Goal: Information Seeking & Learning: Learn about a topic

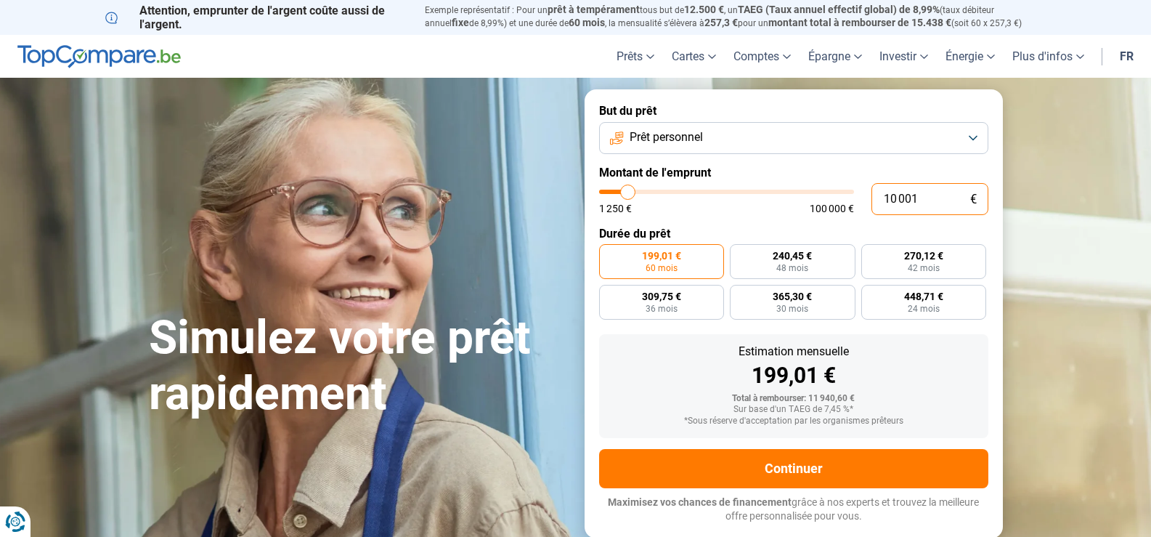
click at [927, 215] on input "10 001" at bounding box center [930, 199] width 117 height 32
type input "1 000"
type input "1250"
type input "100"
type input "1250"
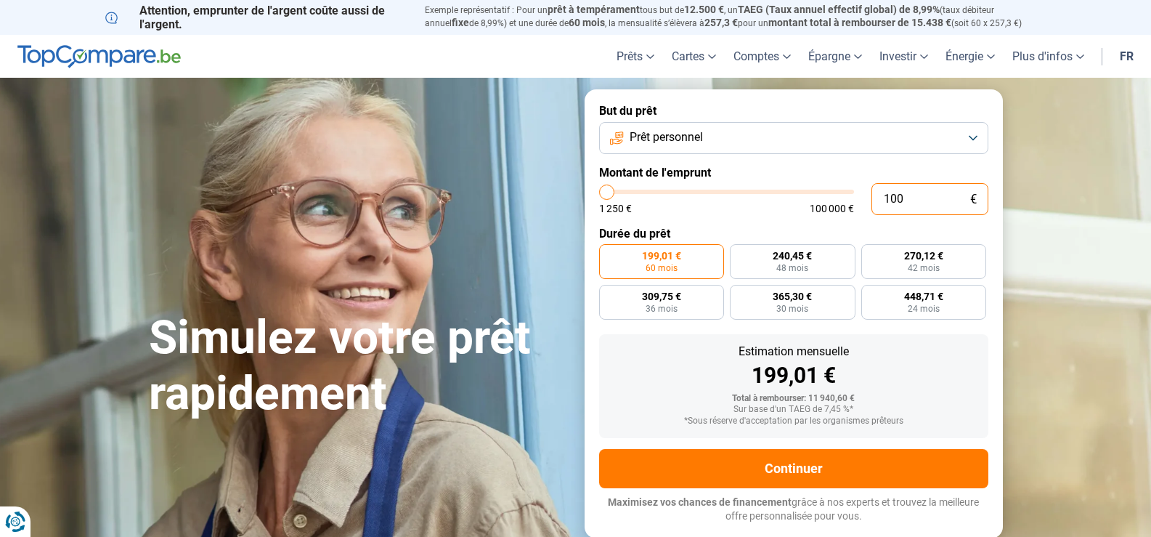
type input "10"
type input "1250"
type input "1"
type input "1250"
type input "0"
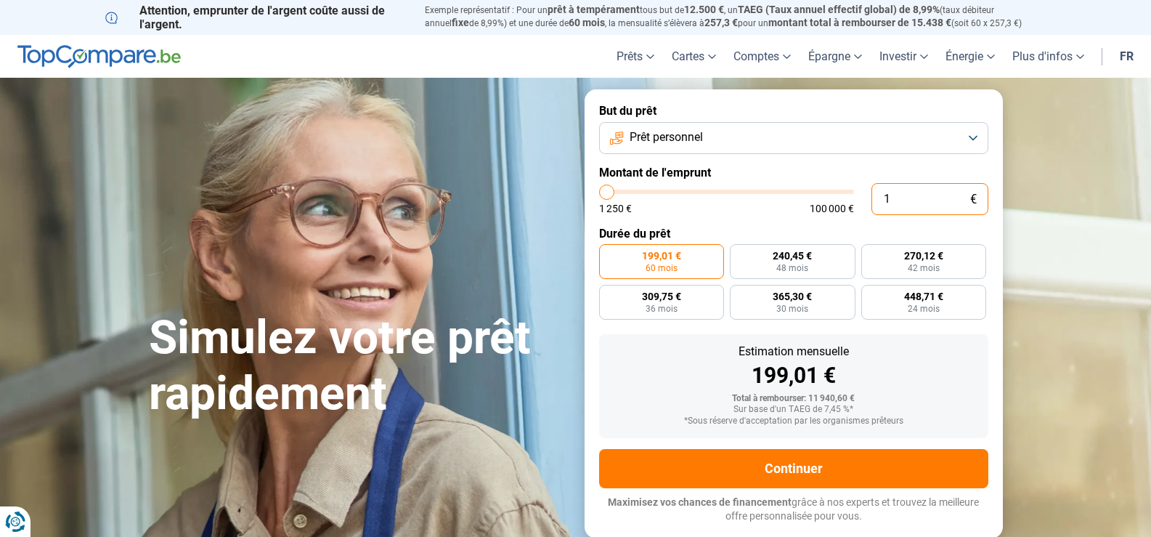
type input "1250"
type input "1 250"
type input "1250"
radio input "true"
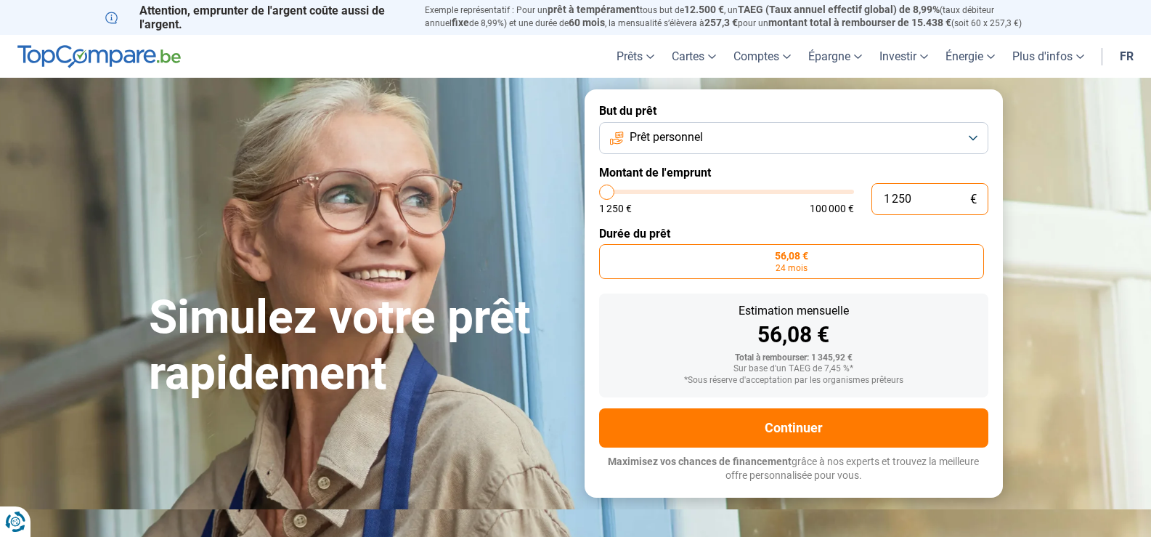
type input "12 507"
type input "12500"
type input "125 075"
type input "100000"
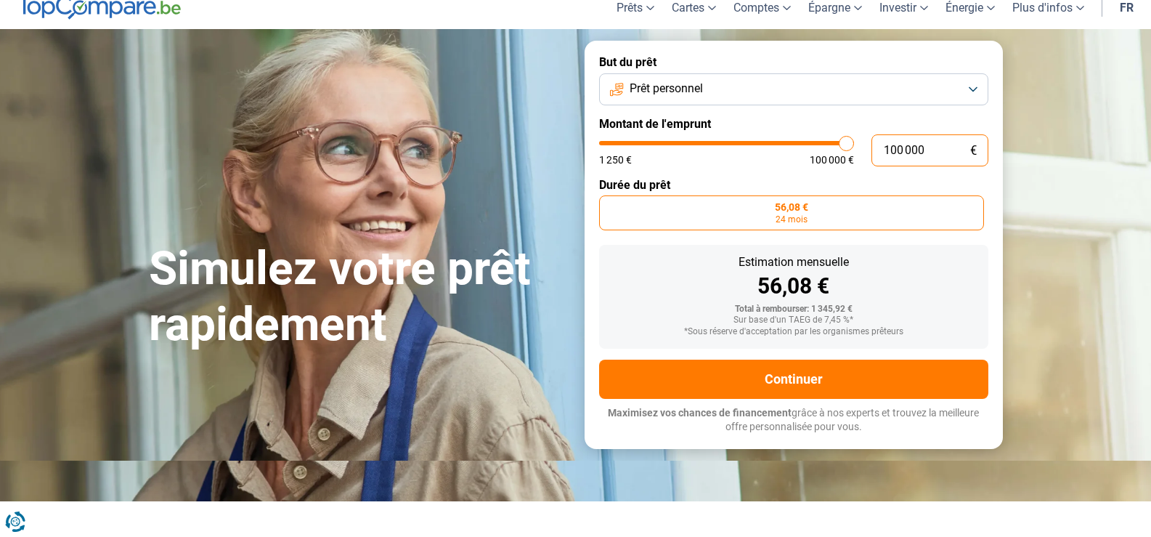
type input "10 000"
type input "10000"
radio input "false"
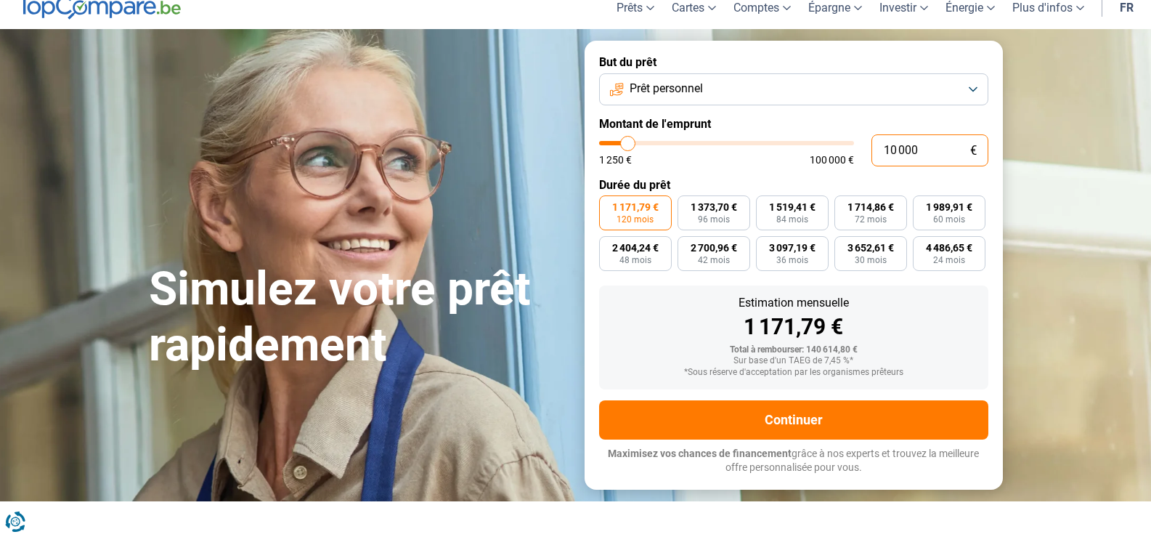
type input "1 000"
type input "1250"
type input "100"
type input "1250"
type input "10"
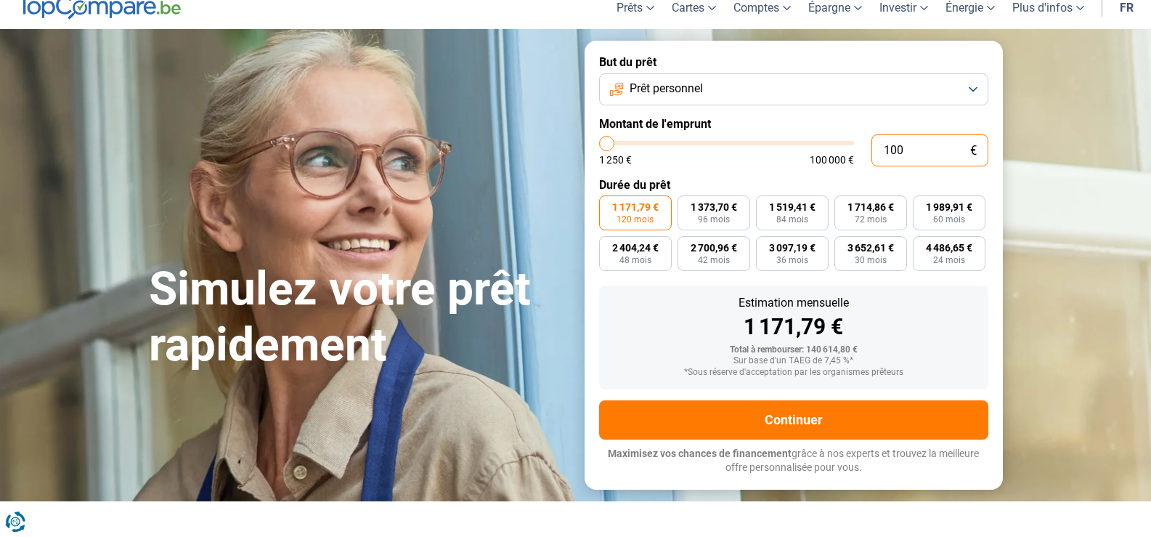
type input "1250"
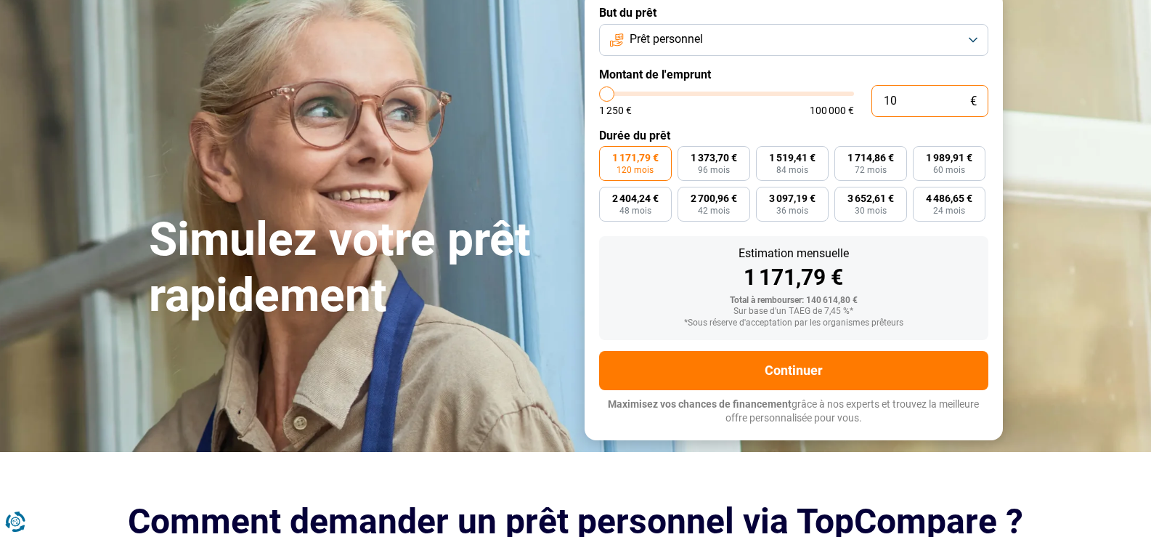
type input "1"
type input "1250"
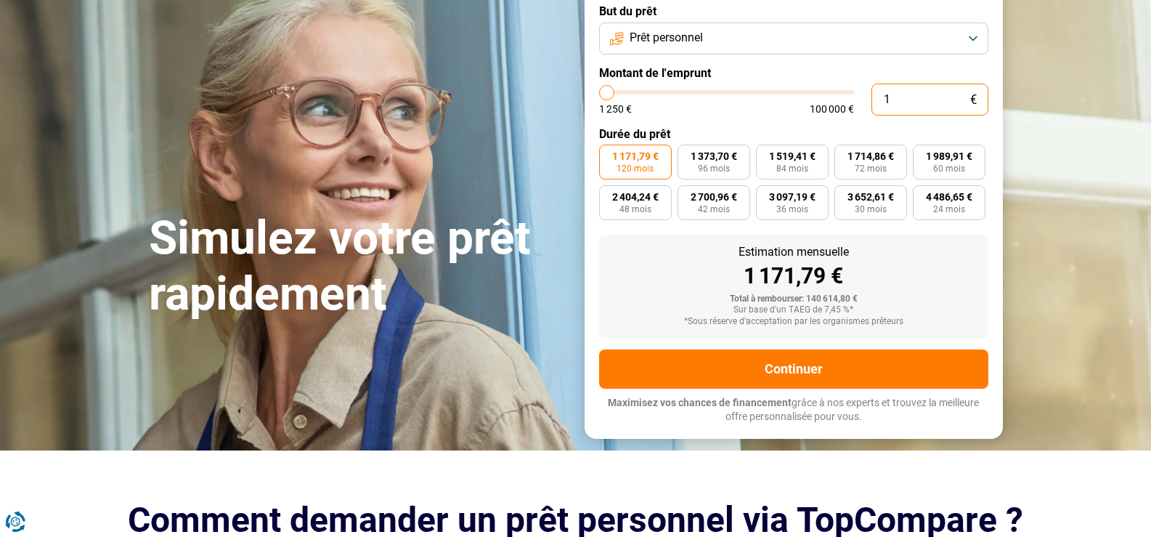
type input "0"
type input "1250"
type input "7"
type input "1250"
type input "75"
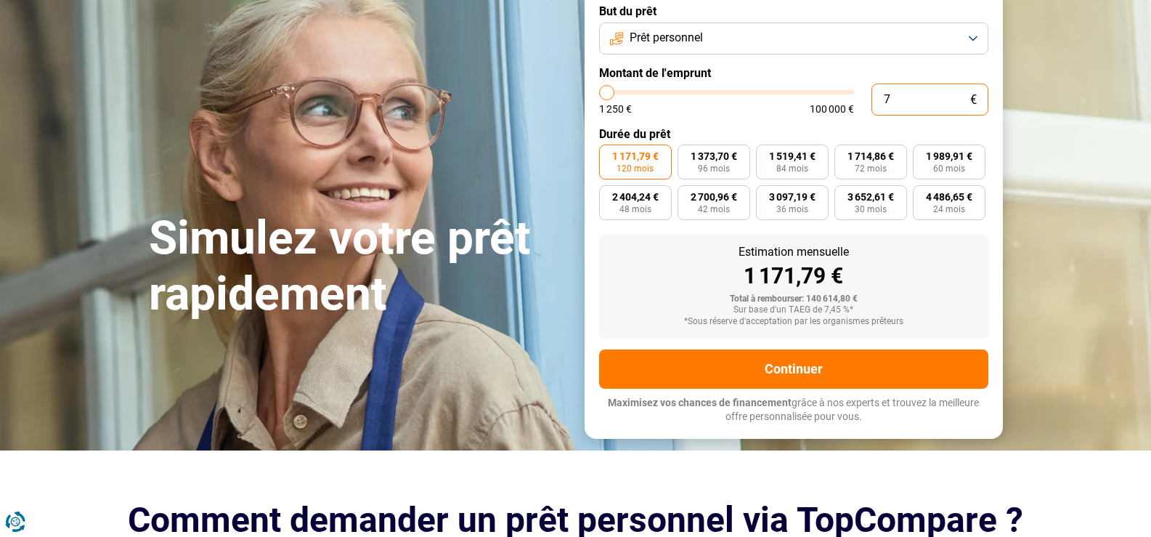
type input "1250"
type input "750"
type input "1250"
type input "7 500"
type input "7500"
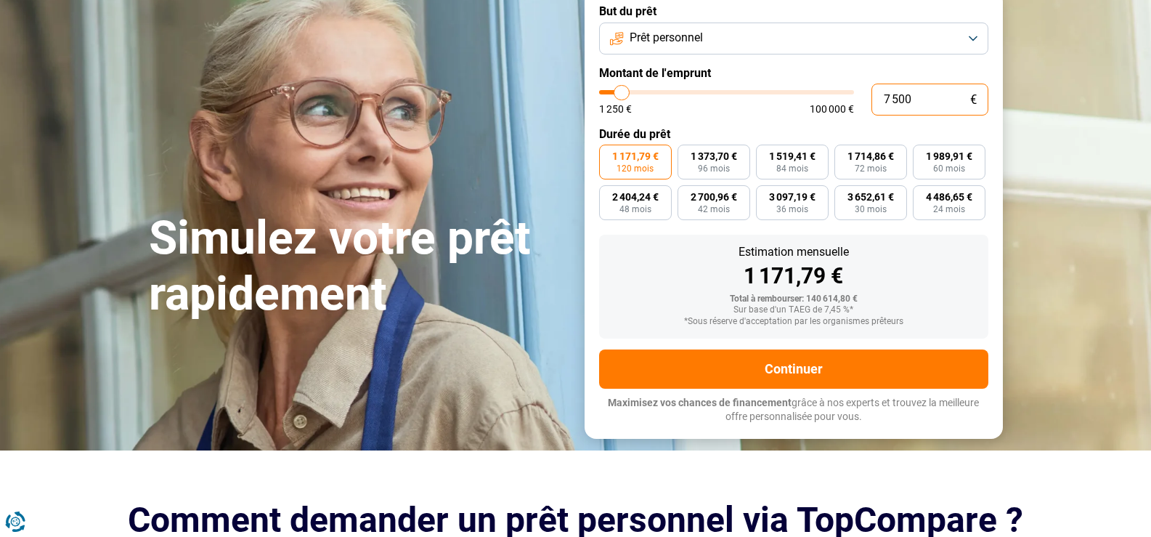
radio input "true"
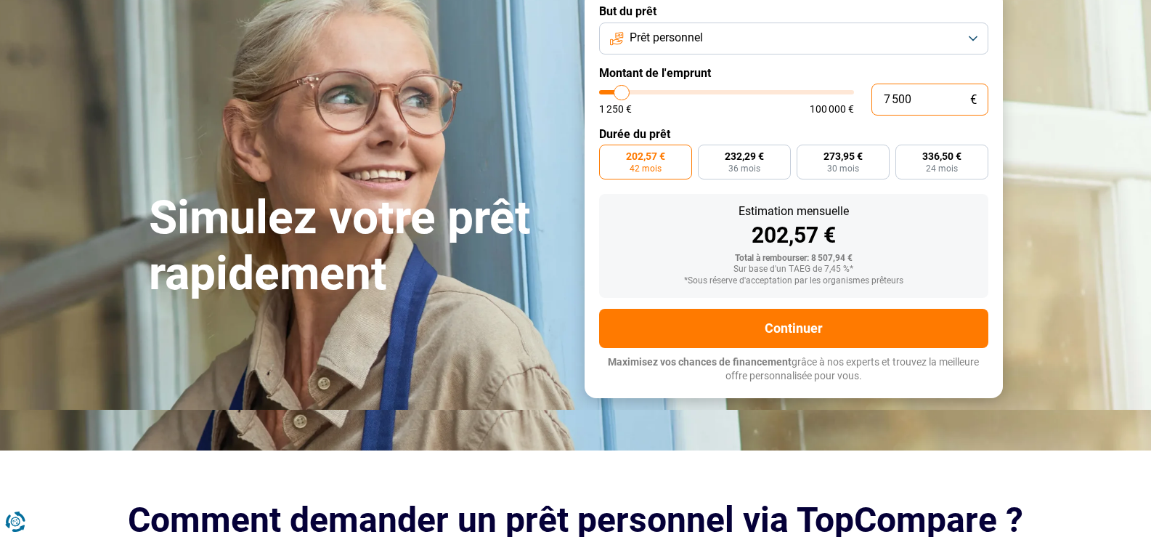
scroll to position [49, 0]
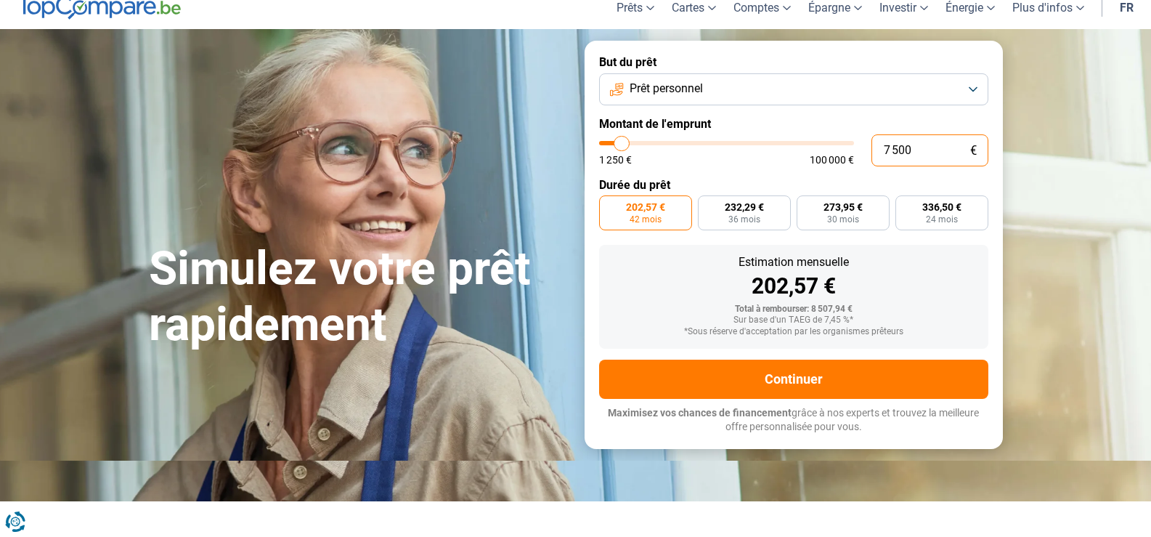
type input "7 500"
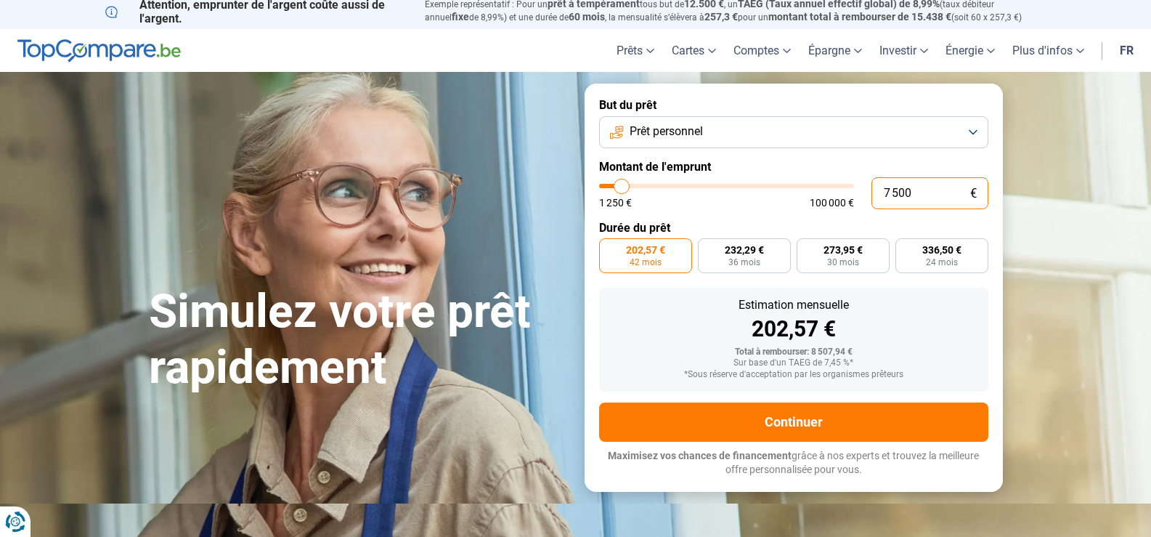
scroll to position [0, 0]
